Goal: Task Accomplishment & Management: Use online tool/utility

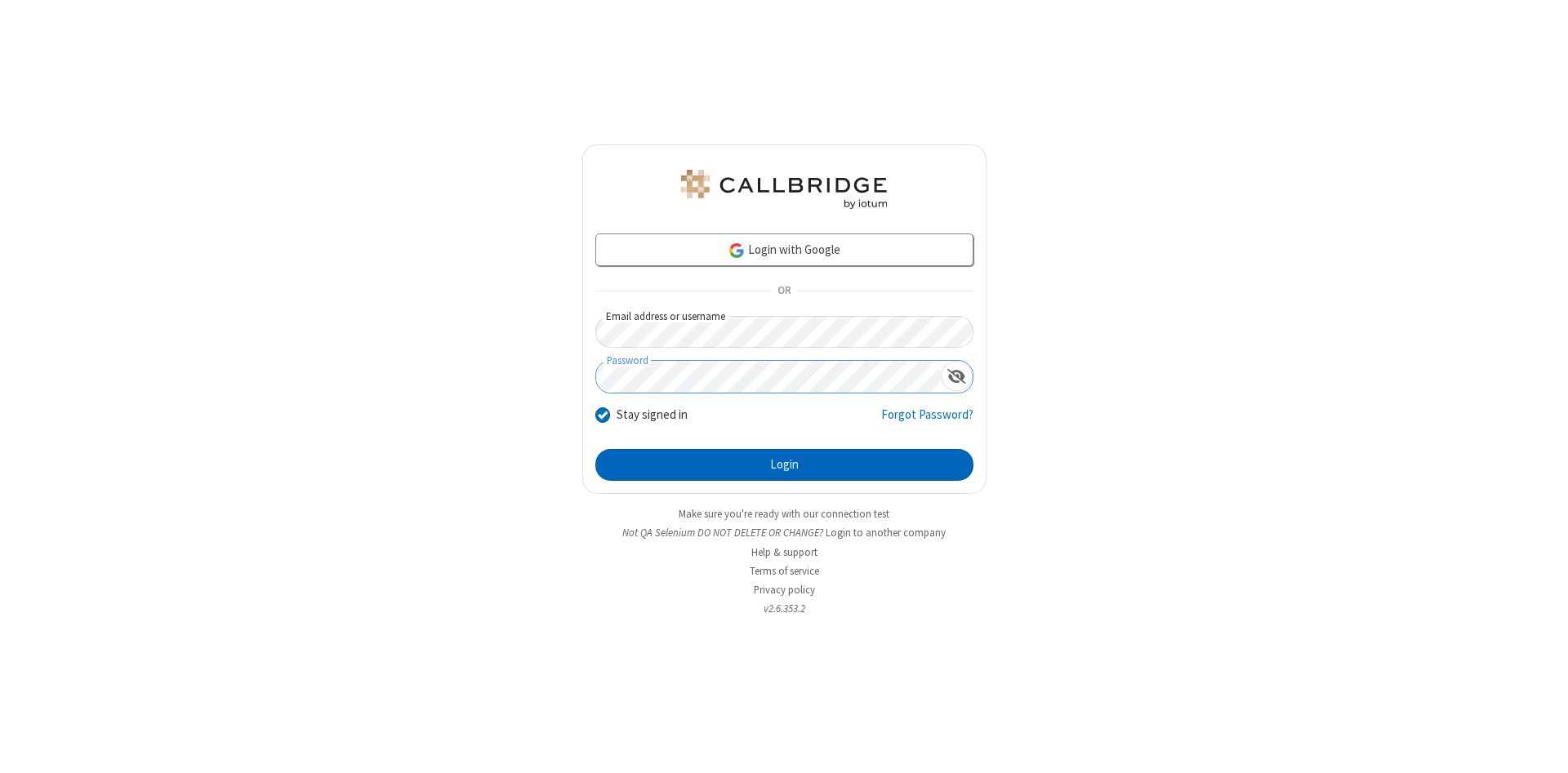
click at [784, 465] on button "Login" at bounding box center [784, 465] width 378 height 33
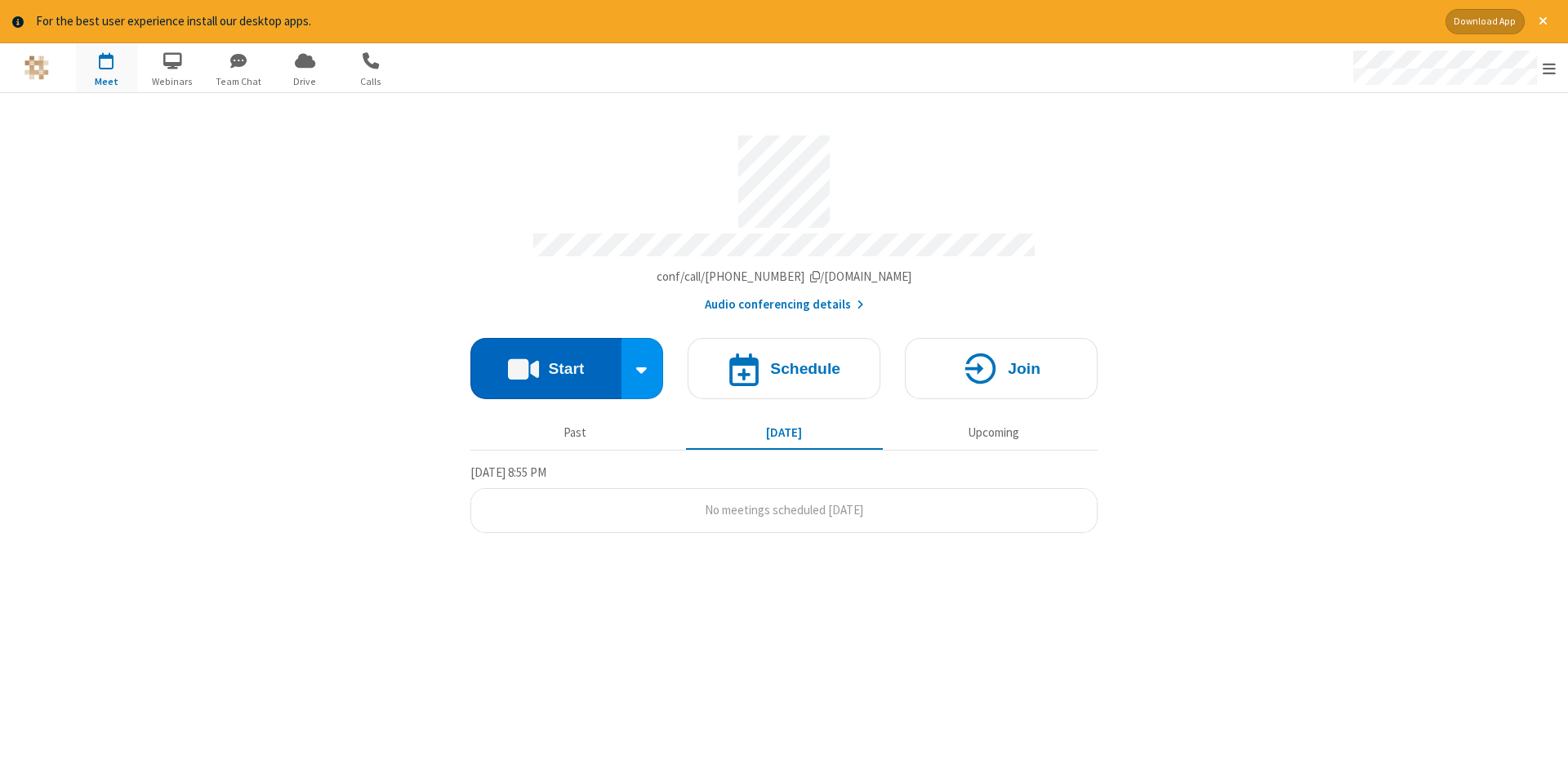
click at [546, 363] on button "Start" at bounding box center [546, 369] width 151 height 62
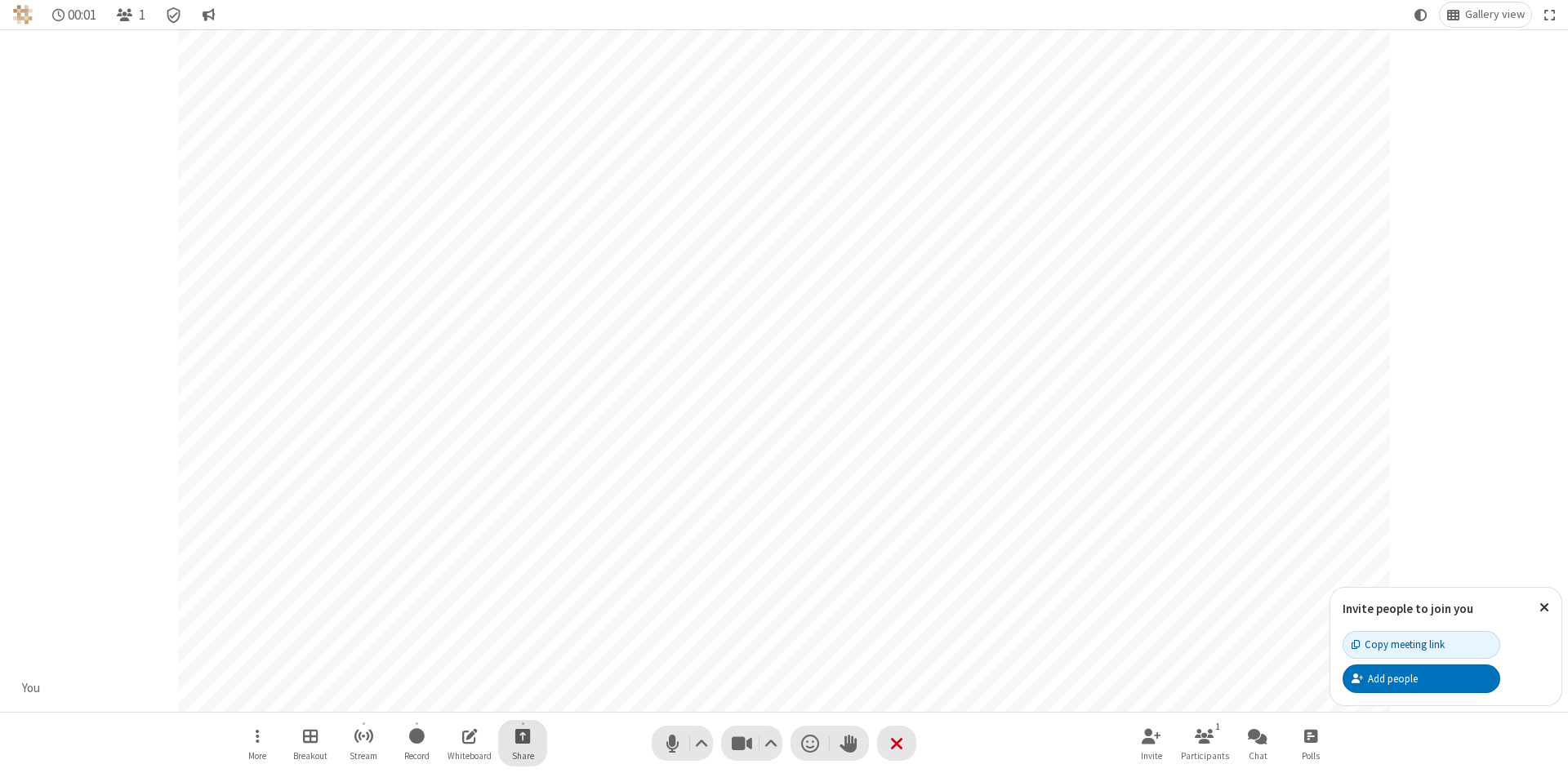
click at [522, 735] on span "Start sharing" at bounding box center [524, 736] width 16 height 21
click at [522, 636] on span "Share additional camera" at bounding box center [533, 640] width 121 height 14
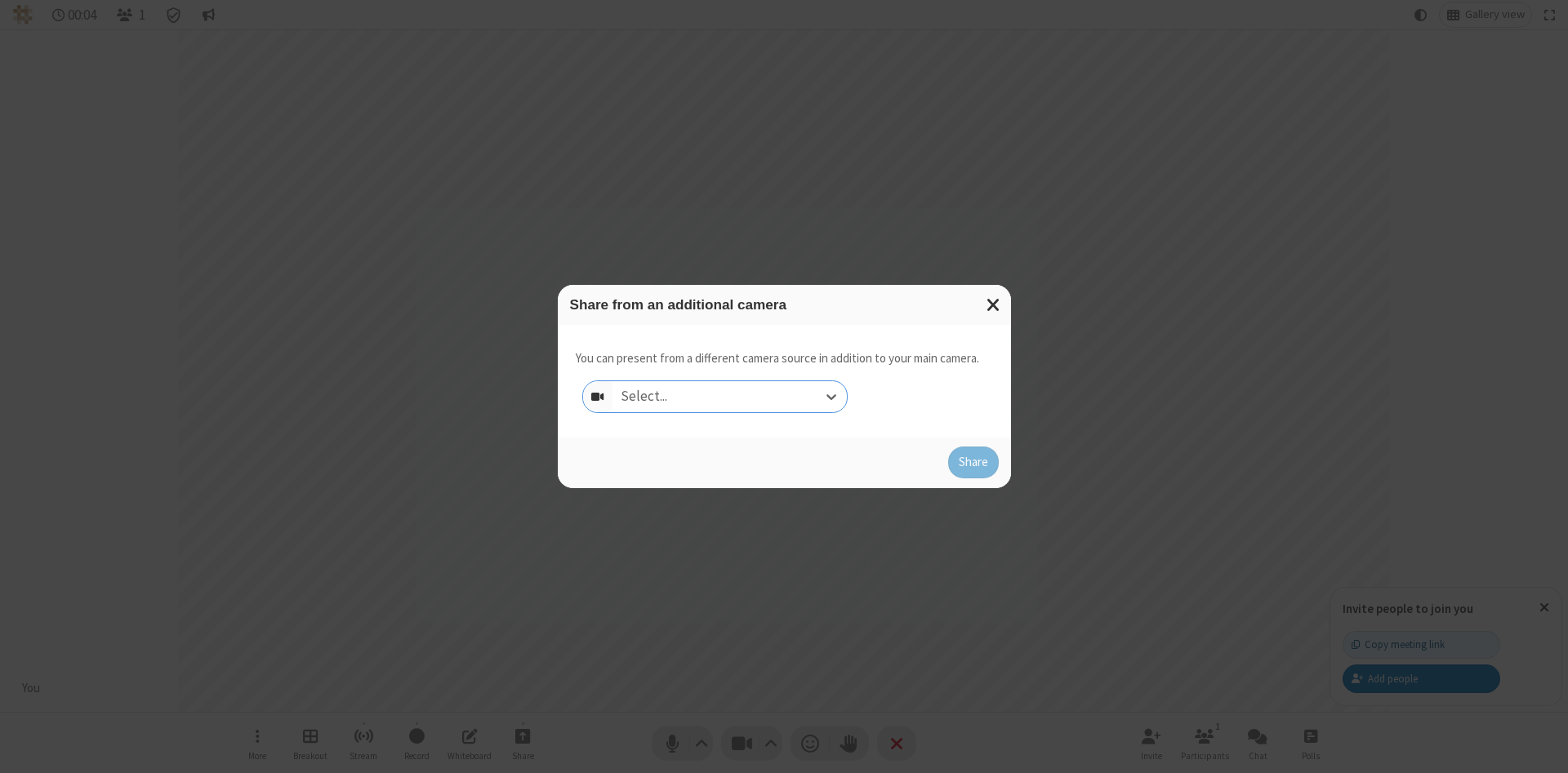
click at [729, 396] on div "Select..." at bounding box center [729, 396] width 235 height 31
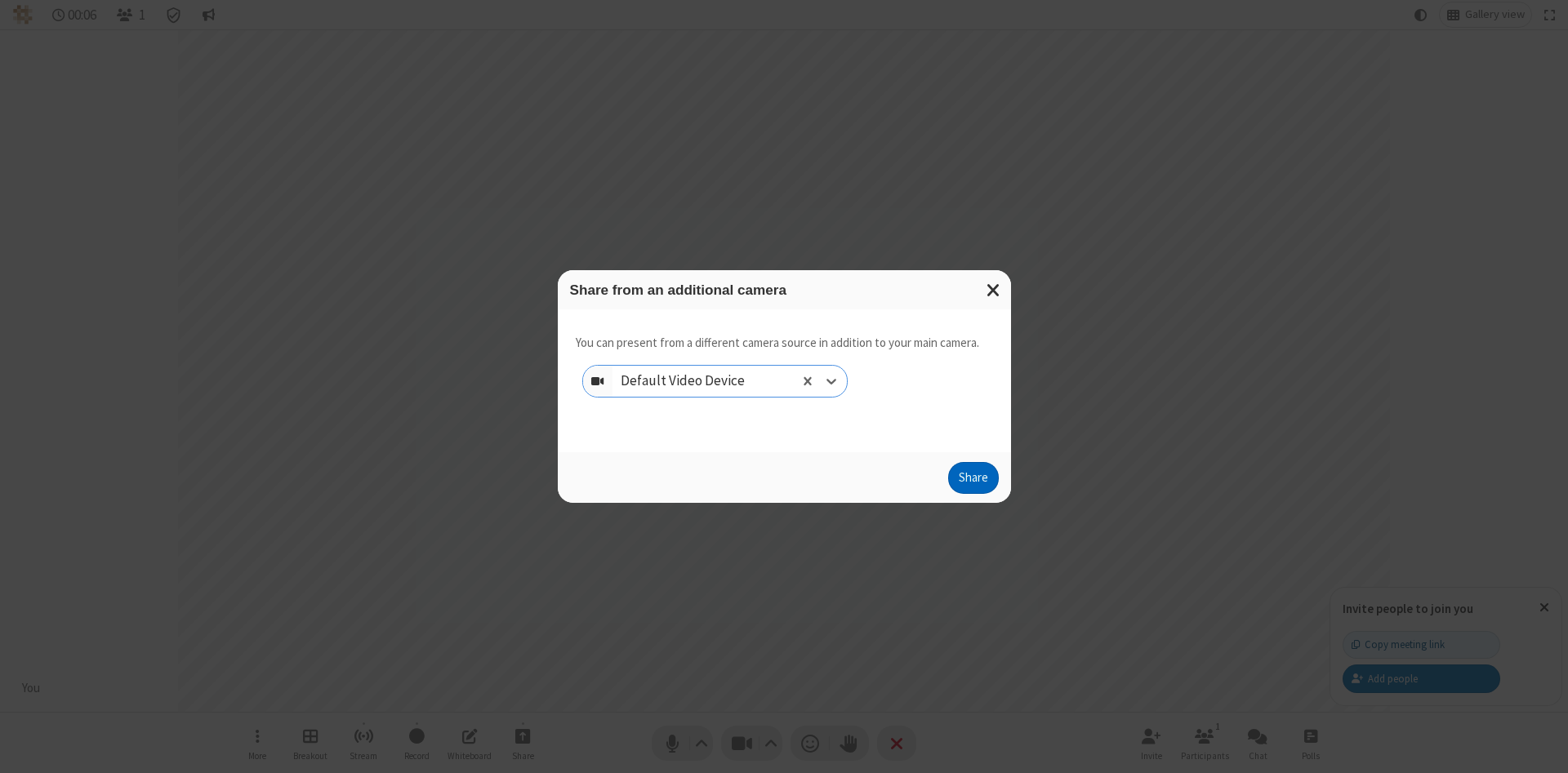
click at [973, 482] on button "Share" at bounding box center [973, 478] width 51 height 33
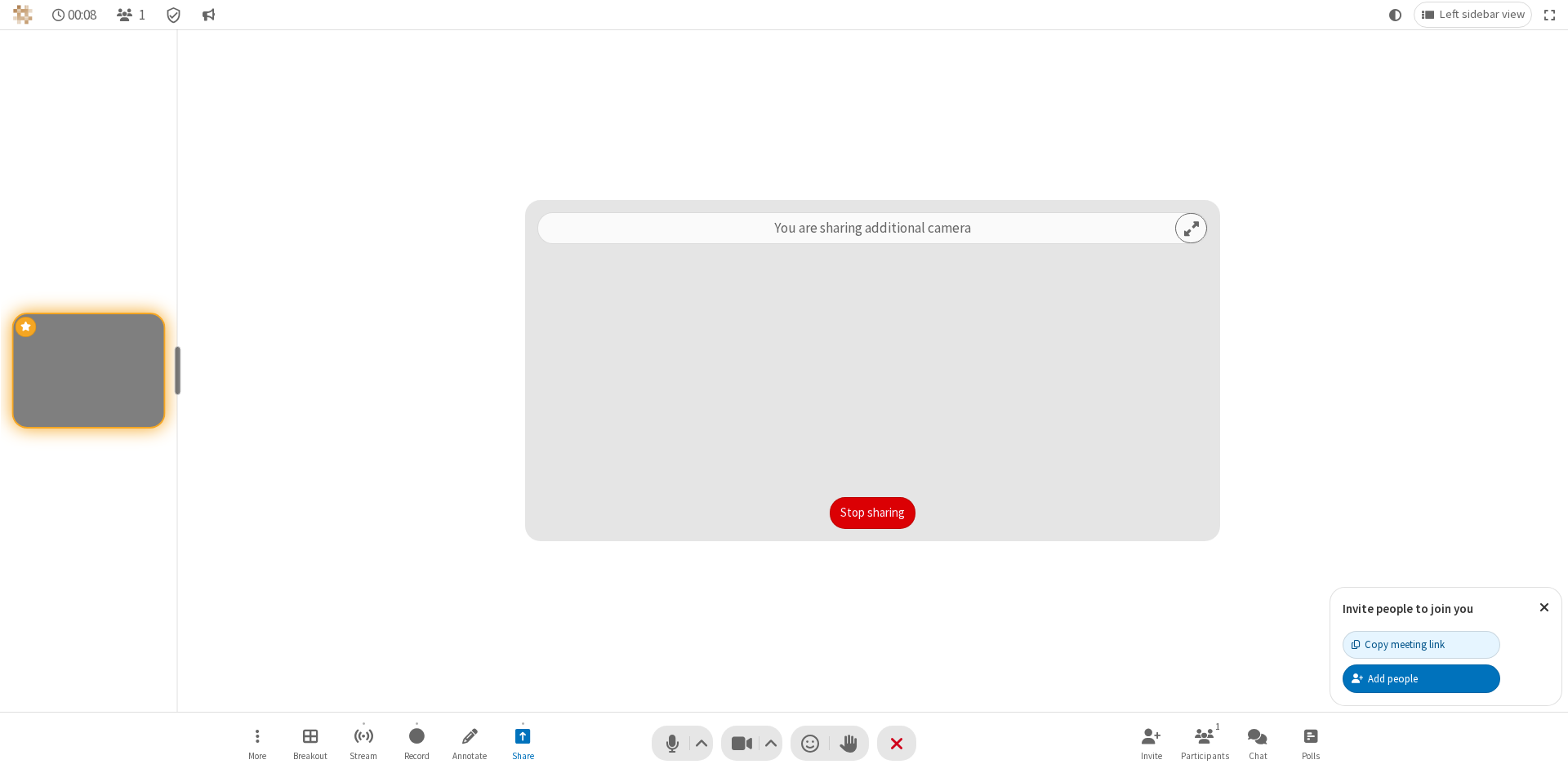
click at [872, 513] on button "Stop sharing" at bounding box center [872, 513] width 85 height 33
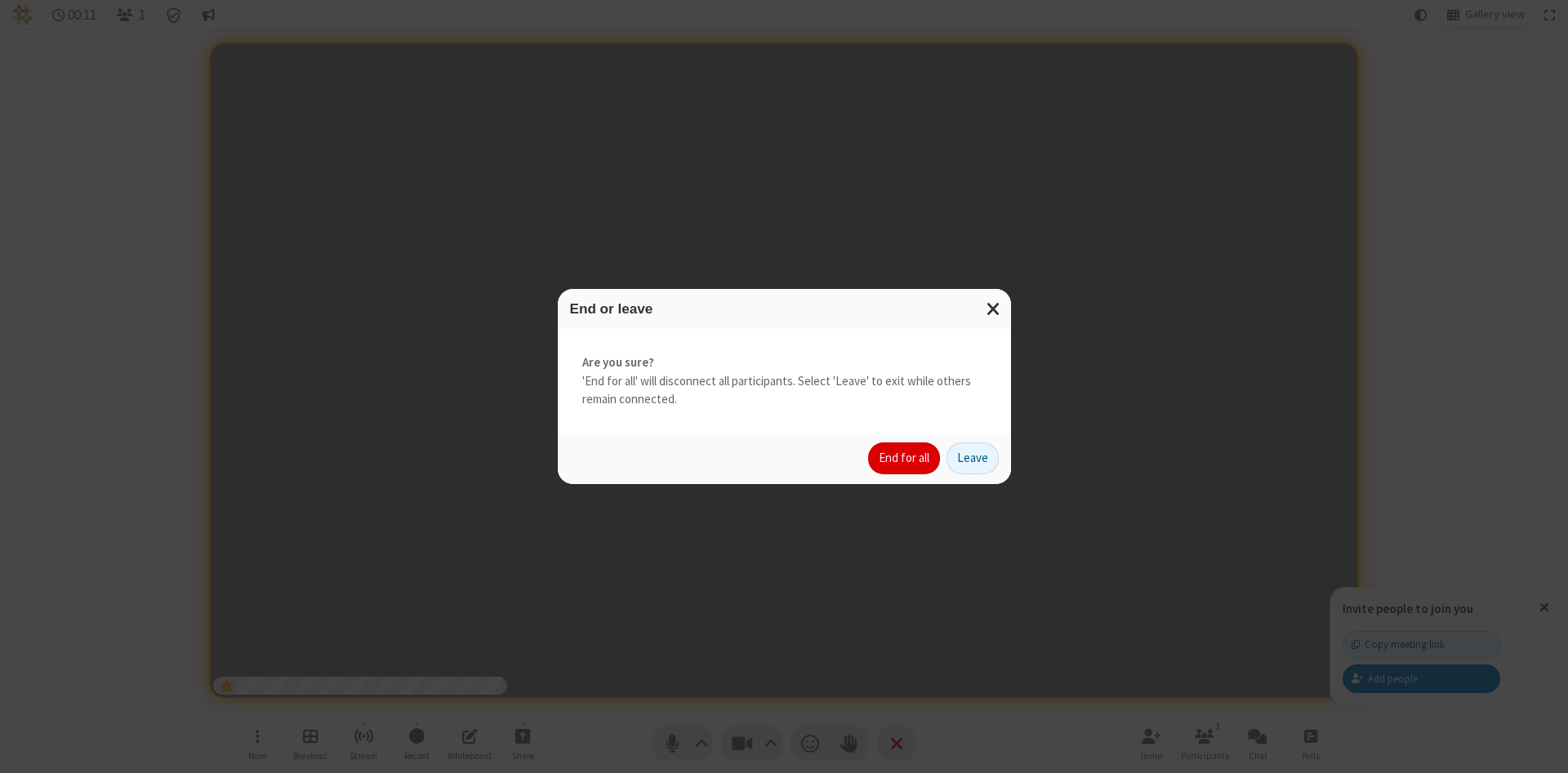
click at [904, 458] on button "End for all" at bounding box center [903, 458] width 72 height 33
